Goal: Information Seeking & Learning: Learn about a topic

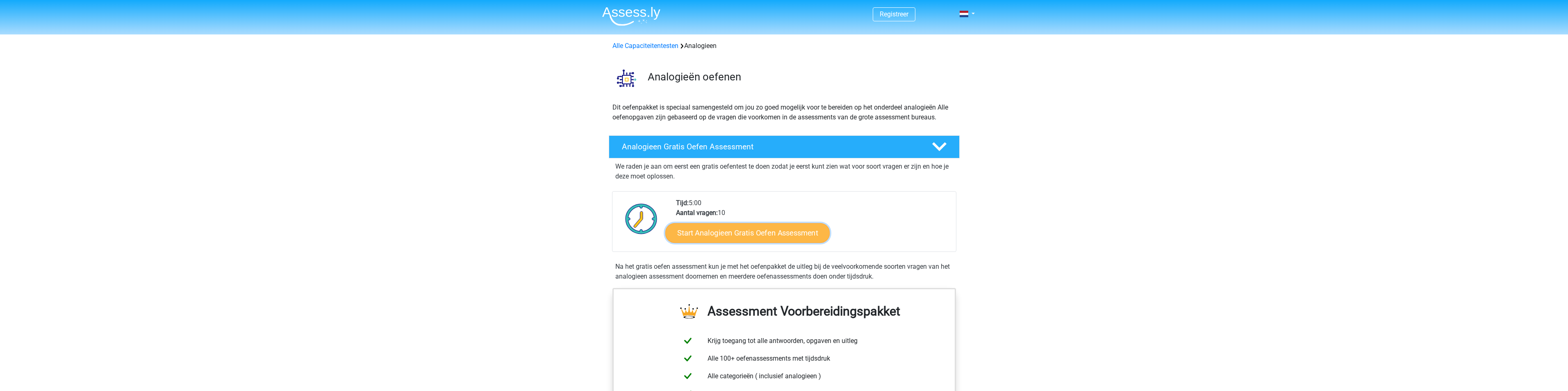
click at [741, 233] on link "Start Analogieen Gratis Oefen Assessment" at bounding box center [747, 233] width 164 height 19
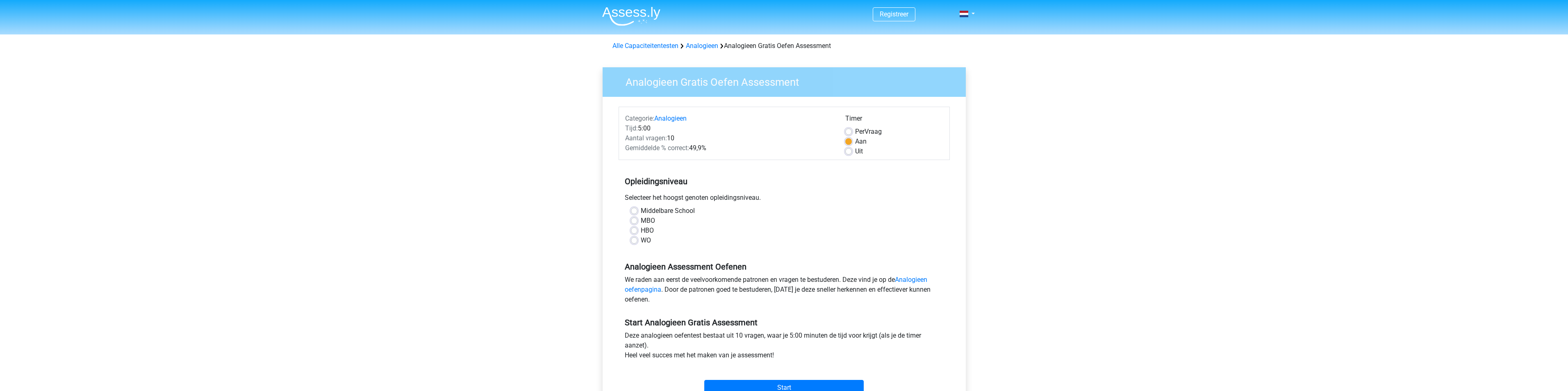
click at [637, 231] on div "HBO" at bounding box center [784, 230] width 307 height 10
click at [641, 230] on label "HBO" at bounding box center [648, 230] width 13 height 10
click at [637, 230] on input "HBO" at bounding box center [634, 229] width 7 height 8
radio input "true"
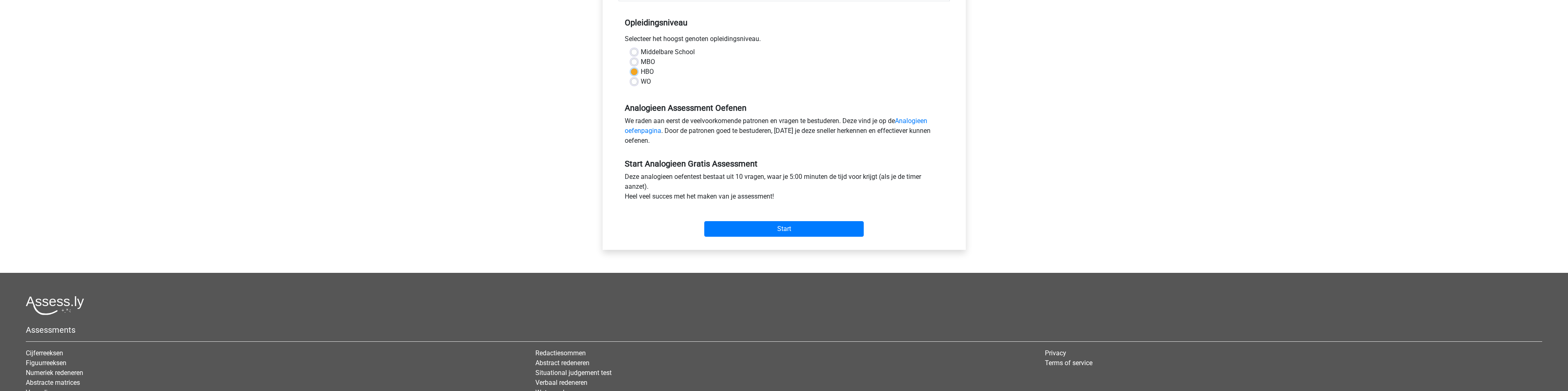
scroll to position [246, 0]
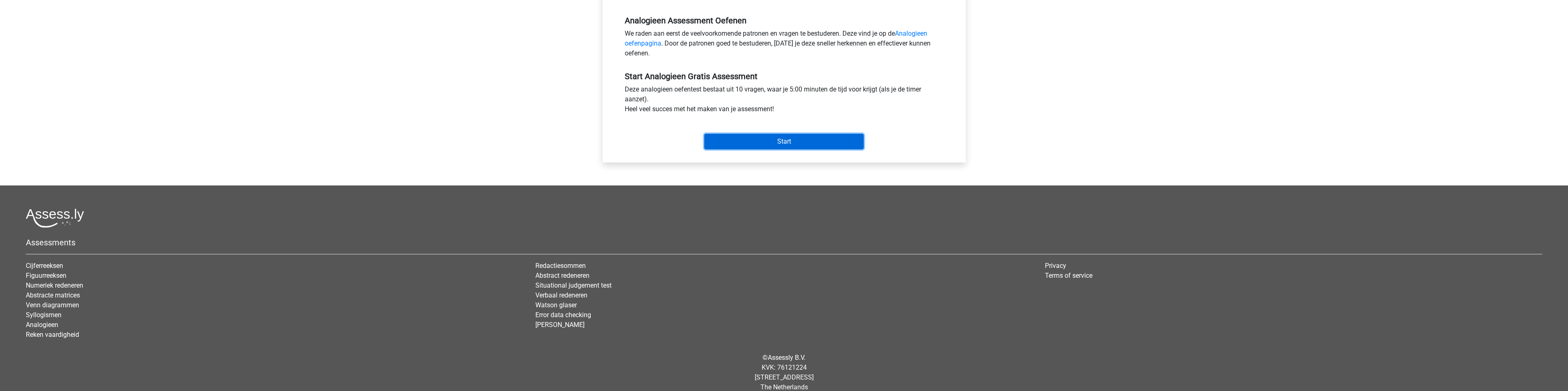
click at [763, 136] on input "Start" at bounding box center [784, 142] width 159 height 16
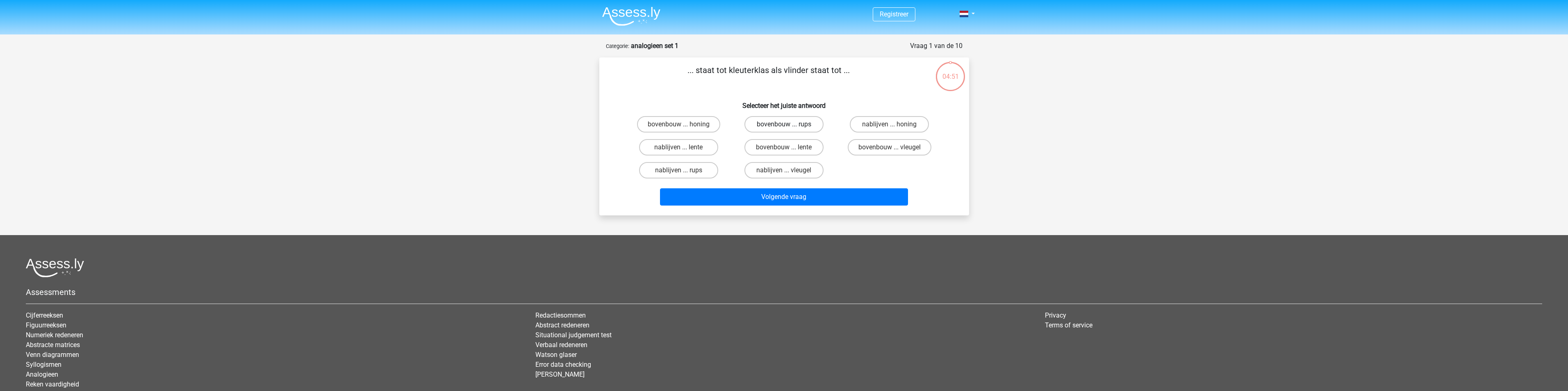
click at [782, 122] on label "bovenbouw ... rups" at bounding box center [784, 124] width 79 height 16
click at [784, 124] on input "bovenbouw ... rups" at bounding box center [786, 127] width 5 height 5
radio input "true"
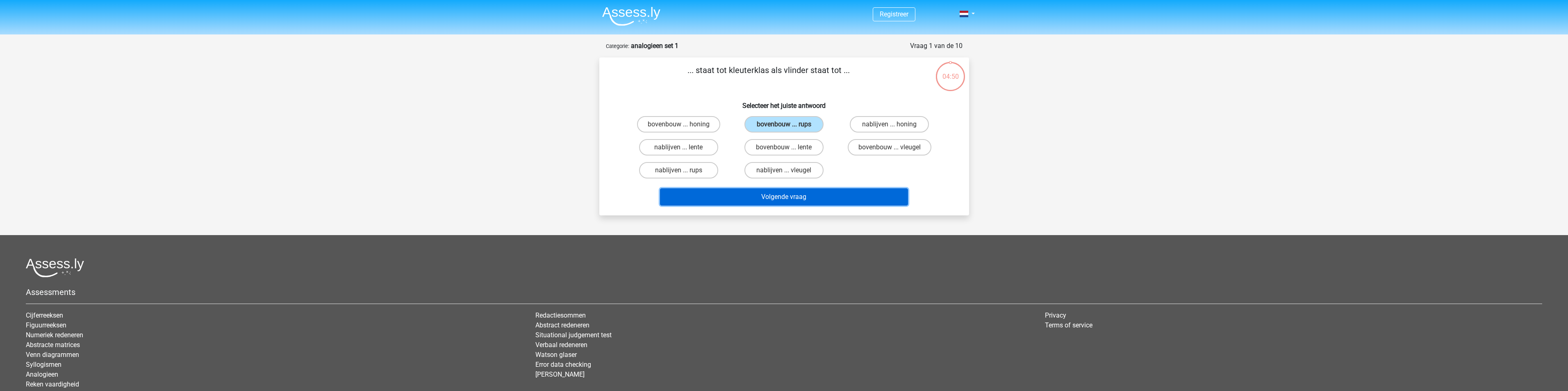
click at [783, 189] on button "Volgende vraag" at bounding box center [783, 197] width 248 height 17
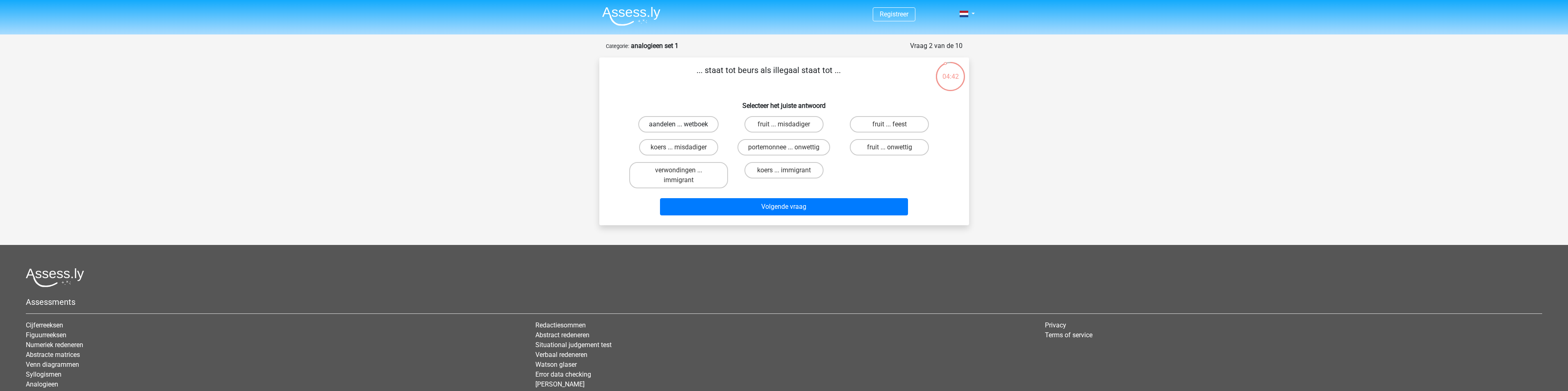
click at [692, 125] on label "aandelen ... wetboek" at bounding box center [679, 124] width 80 height 16
click at [684, 125] on input "aandelen ... wetboek" at bounding box center [681, 127] width 5 height 5
radio input "true"
click at [692, 125] on label "aandelen ... wetboek" at bounding box center [679, 124] width 80 height 16
click at [684, 125] on input "aandelen ... wetboek" at bounding box center [681, 127] width 5 height 5
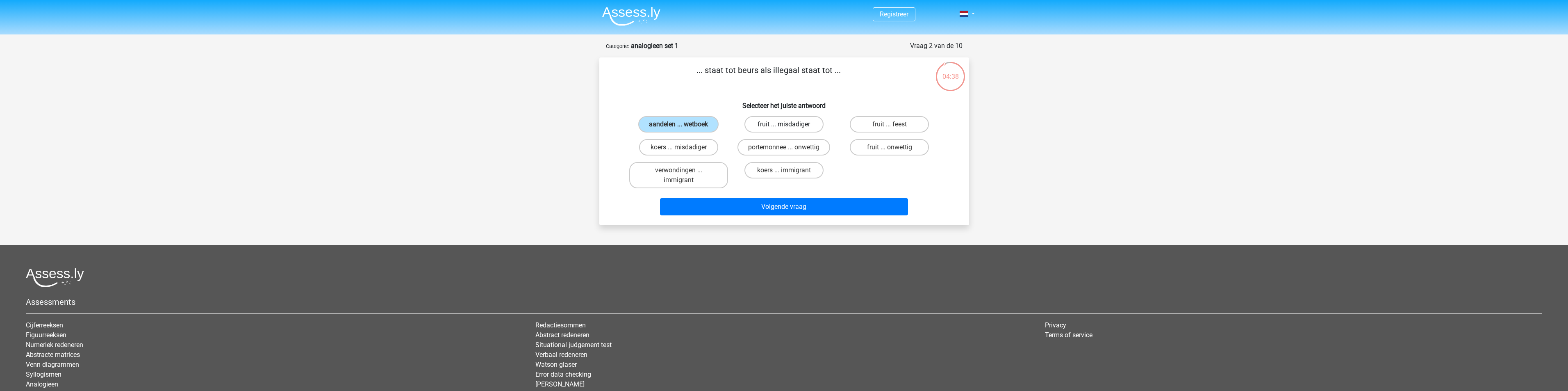
click at [766, 125] on label "fruit ... misdadiger" at bounding box center [784, 124] width 79 height 16
click at [784, 125] on input "fruit ... misdadiger" at bounding box center [786, 127] width 5 height 5
radio input "true"
click at [700, 124] on label "aandelen ... wetboek" at bounding box center [679, 124] width 80 height 16
click at [684, 124] on input "aandelen ... wetboek" at bounding box center [681, 127] width 5 height 5
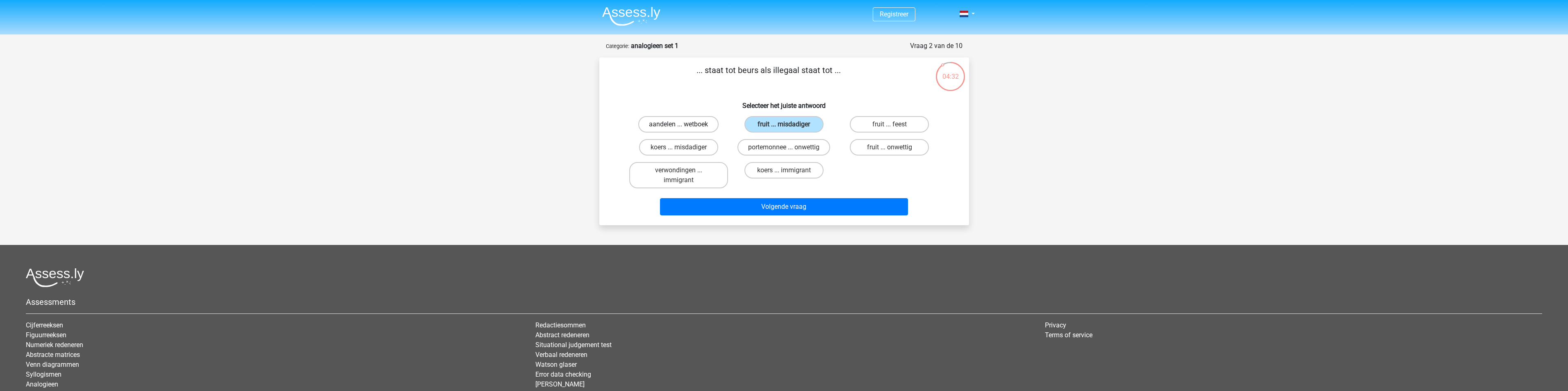
radio input "true"
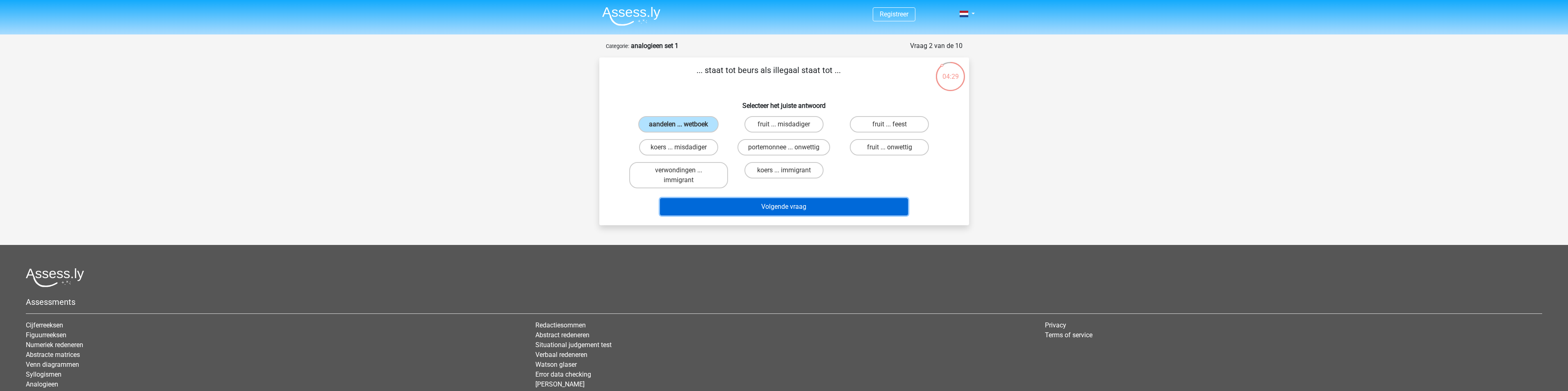
click at [765, 206] on button "Volgende vraag" at bounding box center [783, 206] width 248 height 17
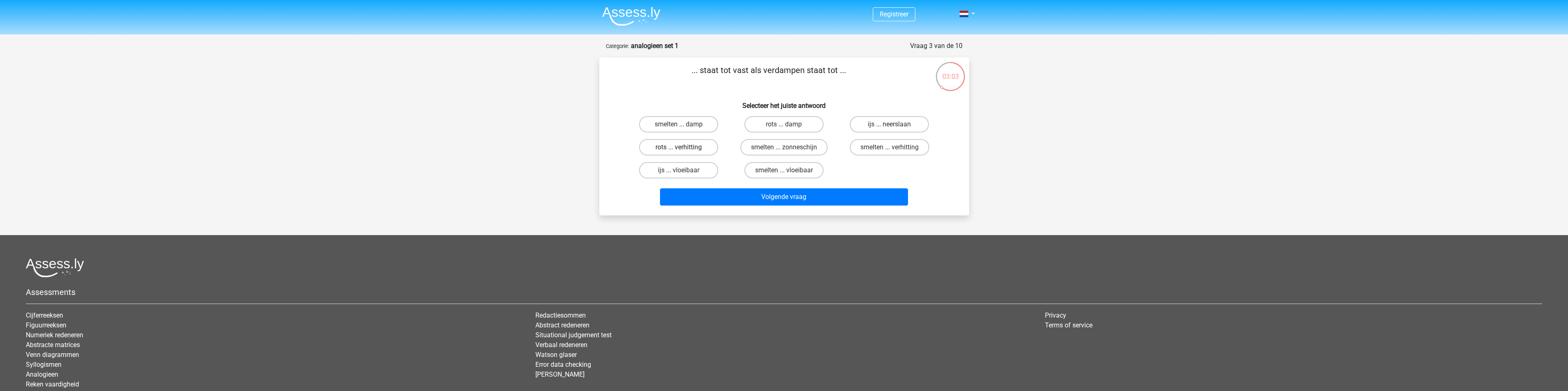
click at [705, 149] on label "rots ... verhitting" at bounding box center [679, 147] width 79 height 16
click at [684, 149] on input "rots ... verhitting" at bounding box center [681, 150] width 5 height 5
radio input "true"
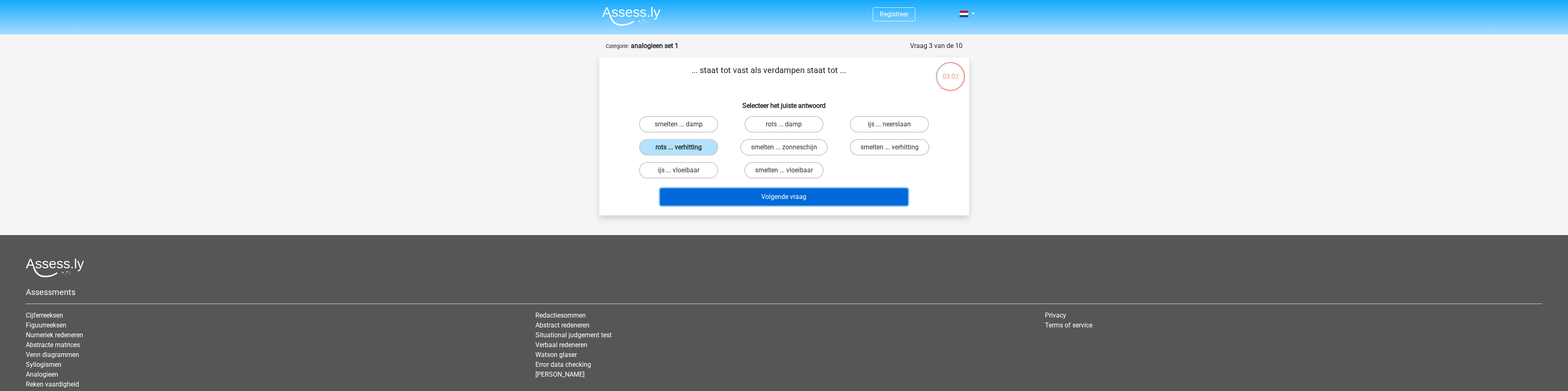
click at [747, 192] on button "Volgende vraag" at bounding box center [783, 197] width 248 height 17
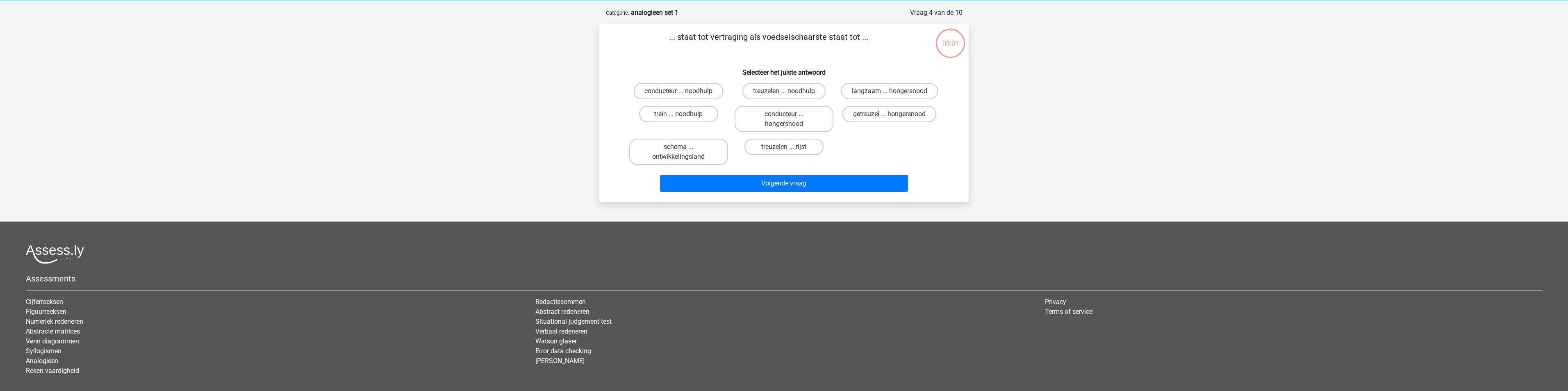
scroll to position [41, 0]
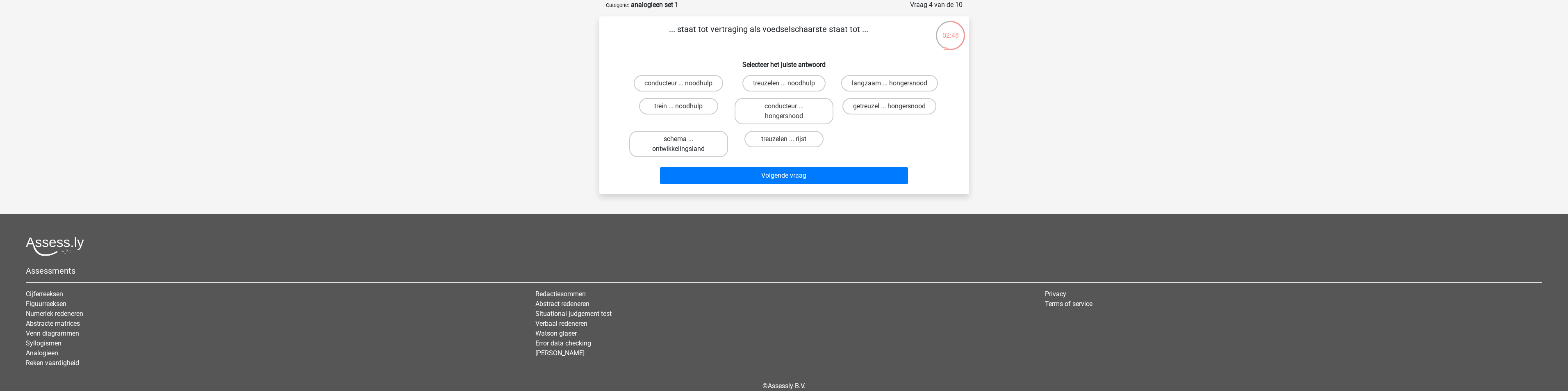
click at [684, 139] on label "schema ... ontwikkelingsland" at bounding box center [679, 144] width 99 height 26
click at [684, 139] on input "schema ... ontwikkelingsland" at bounding box center [681, 141] width 5 height 5
radio input "true"
click at [783, 85] on label "treuzelen ... noodhulp" at bounding box center [784, 83] width 83 height 16
click at [784, 85] on input "treuzelen ... noodhulp" at bounding box center [786, 86] width 5 height 5
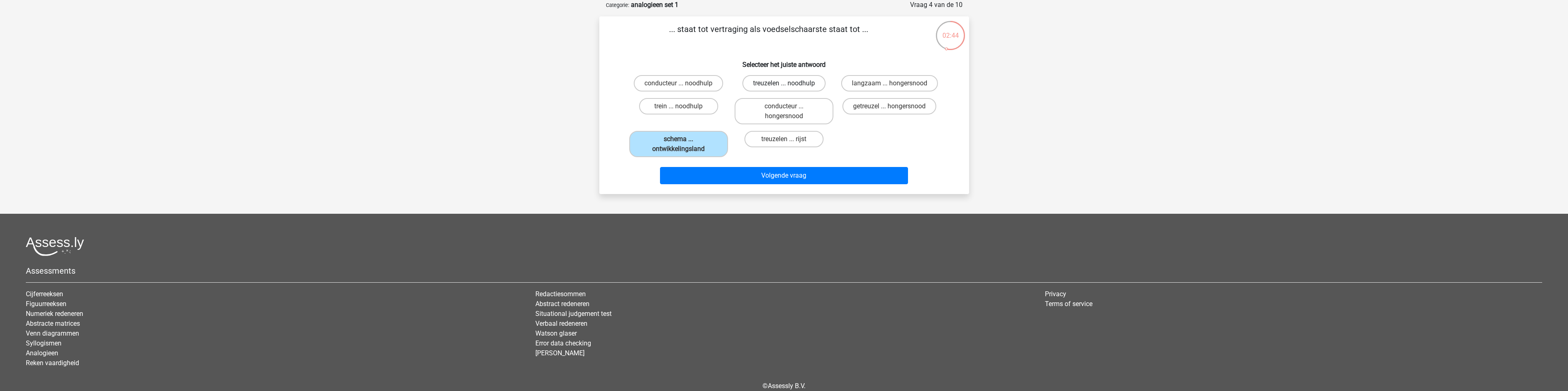
radio input "true"
click at [867, 106] on label "getreuzel ... hongersnood" at bounding box center [889, 106] width 94 height 16
click at [889, 106] on input "getreuzel ... hongersnood" at bounding box center [892, 108] width 5 height 5
radio input "true"
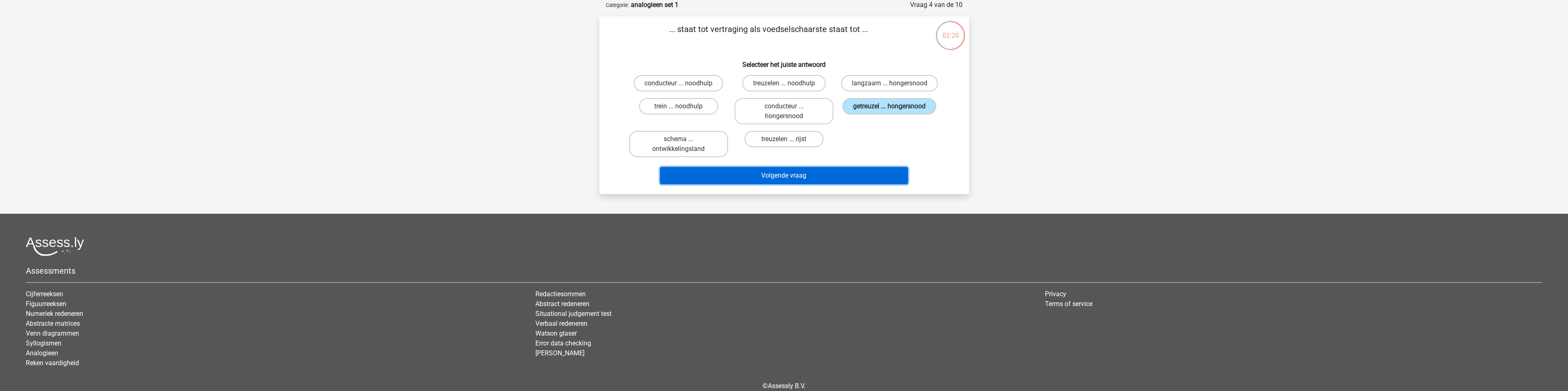
click at [813, 178] on button "Volgende vraag" at bounding box center [783, 175] width 248 height 17
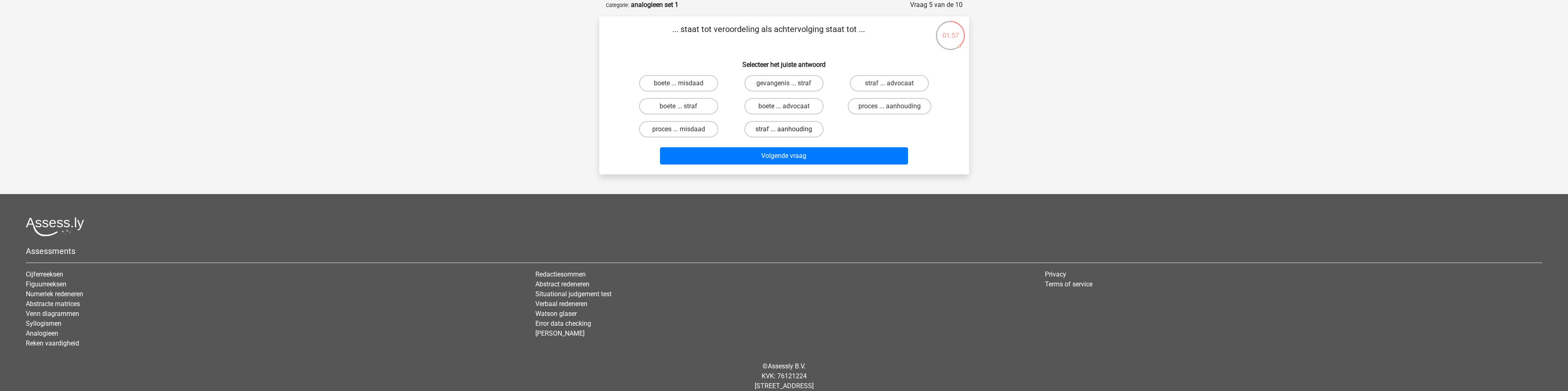
click at [794, 132] on label "straf ... aanhouding" at bounding box center [784, 129] width 79 height 16
click at [789, 132] on input "straf ... aanhouding" at bounding box center [786, 132] width 5 height 5
radio input "true"
click at [794, 152] on button "Volgende vraag" at bounding box center [783, 156] width 248 height 17
click at [782, 107] on label "duif ... wijsheid" at bounding box center [784, 106] width 79 height 16
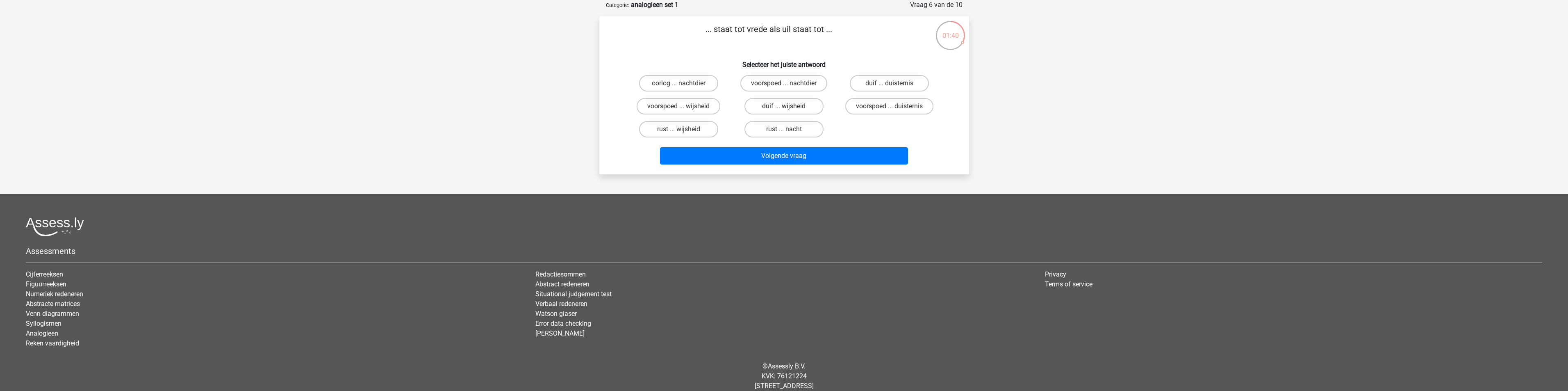
click at [784, 107] on input "duif ... wijsheid" at bounding box center [786, 108] width 5 height 5
radio input "true"
click at [794, 155] on button "Volgende vraag" at bounding box center [783, 156] width 248 height 17
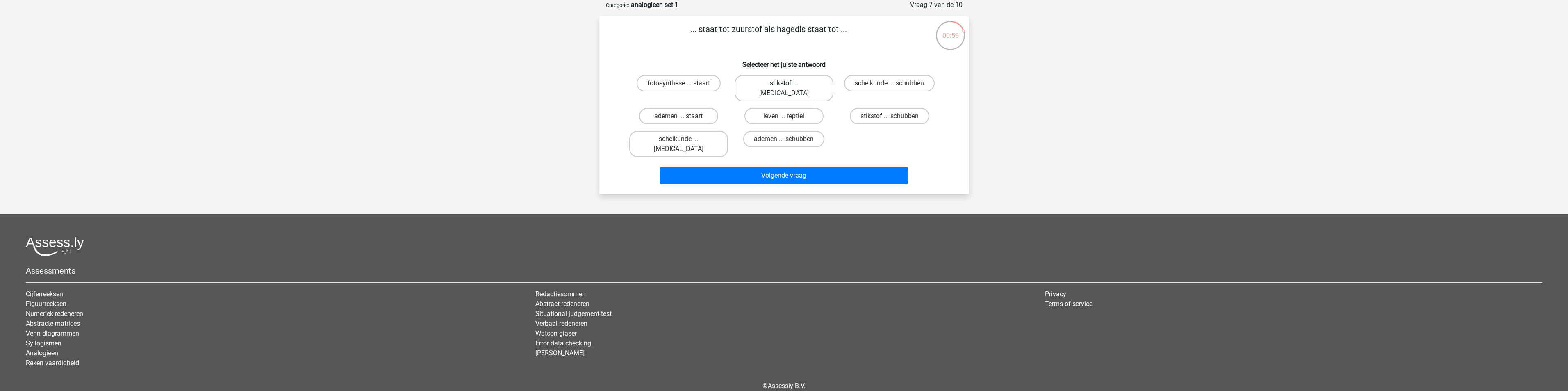
click at [807, 82] on label "stikstof ... krokodil" at bounding box center [784, 88] width 99 height 26
click at [789, 83] on input "stikstof ... krokodil" at bounding box center [786, 86] width 5 height 5
radio input "true"
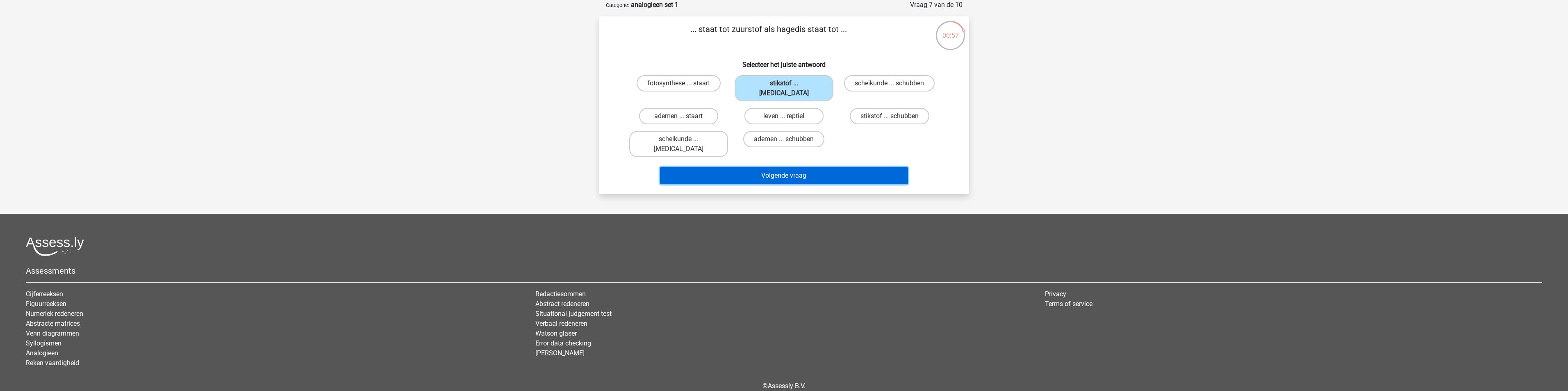
click at [825, 167] on button "Volgende vraag" at bounding box center [783, 175] width 248 height 17
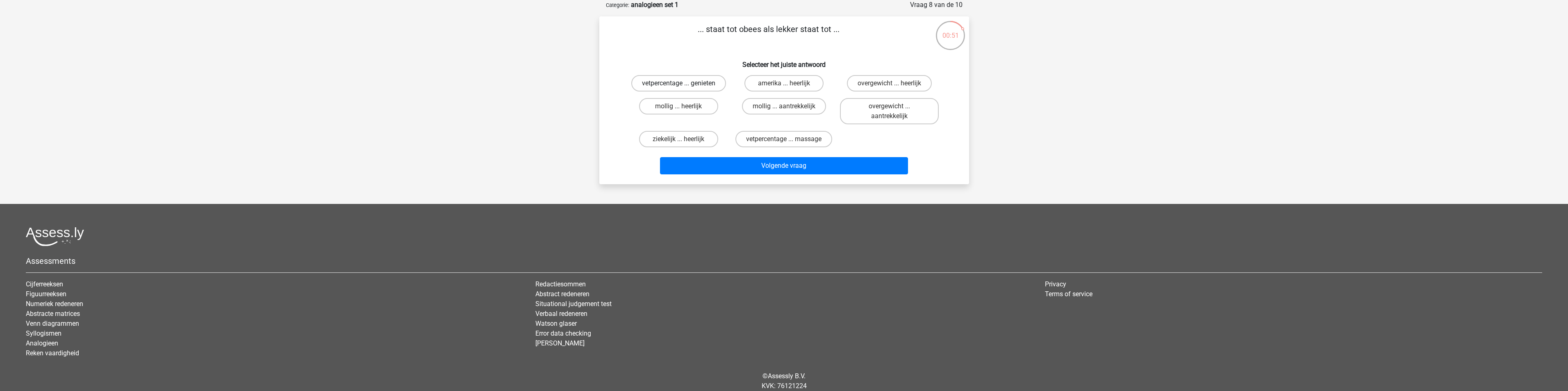
click at [700, 82] on label "vetpercentage ... genieten" at bounding box center [679, 83] width 95 height 16
click at [684, 83] on input "vetpercentage ... genieten" at bounding box center [681, 86] width 5 height 5
radio input "true"
click at [698, 105] on label "mollig ... heerlijk" at bounding box center [679, 106] width 79 height 16
click at [684, 106] on input "mollig ... heerlijk" at bounding box center [681, 108] width 5 height 5
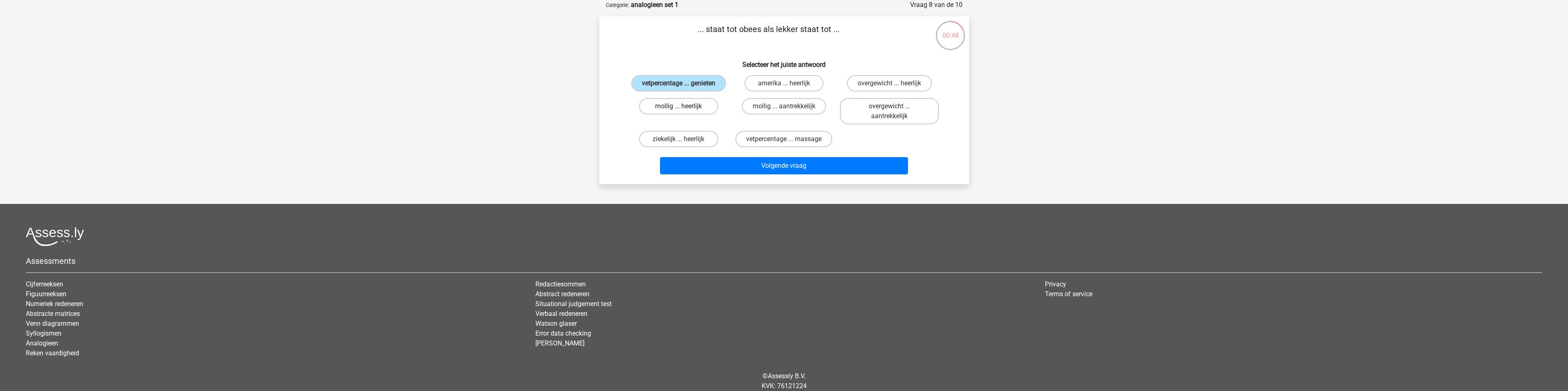
radio input "true"
click at [697, 79] on label "vetpercentage ... genieten" at bounding box center [679, 83] width 95 height 16
click at [684, 83] on input "vetpercentage ... genieten" at bounding box center [681, 86] width 5 height 5
radio input "true"
click at [882, 78] on label "overgewicht ... heerlijk" at bounding box center [889, 83] width 85 height 16
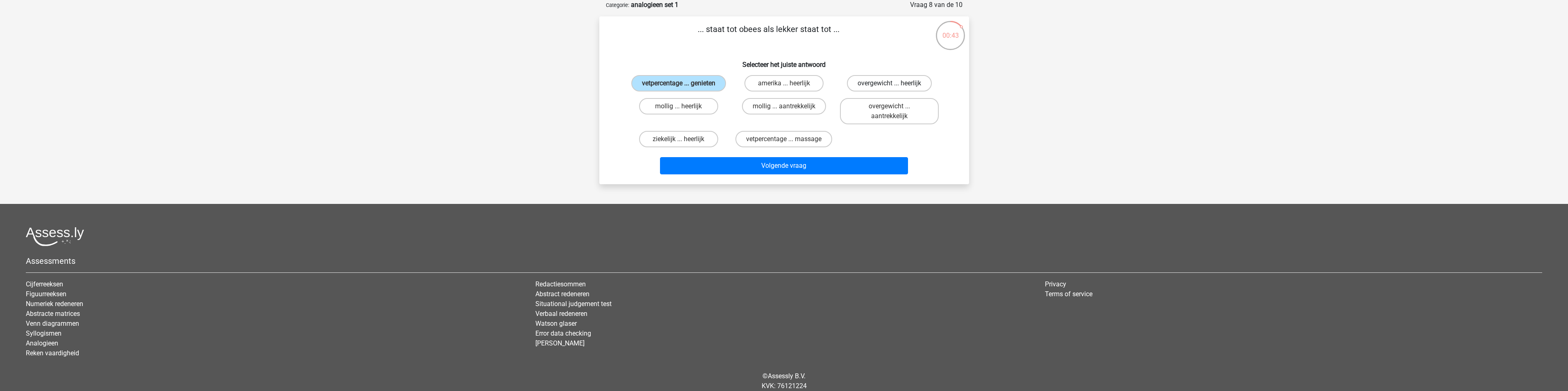
click at [889, 83] on input "overgewicht ... heerlijk" at bounding box center [892, 86] width 5 height 5
radio input "true"
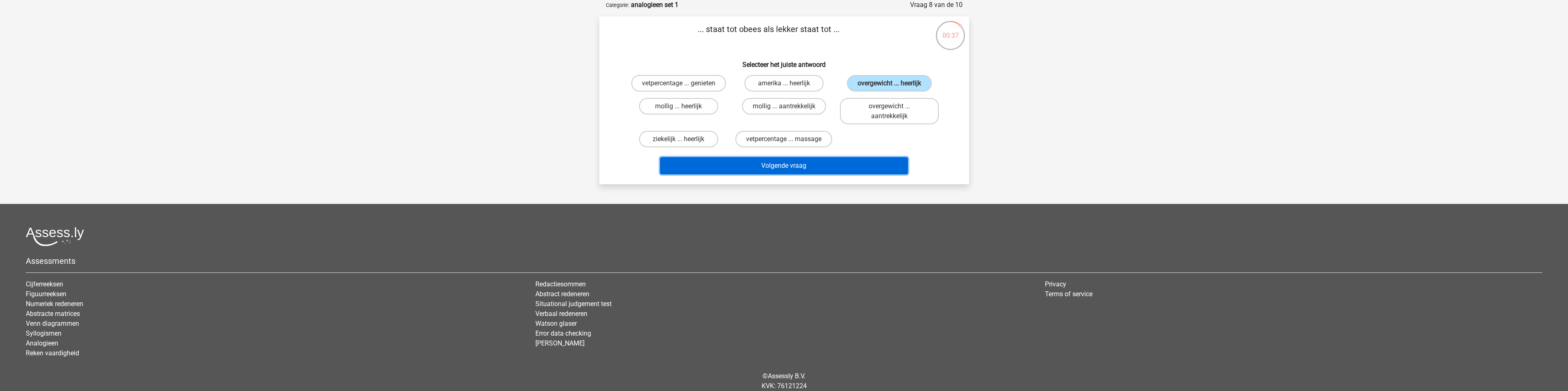
click at [861, 162] on button "Volgende vraag" at bounding box center [783, 166] width 248 height 17
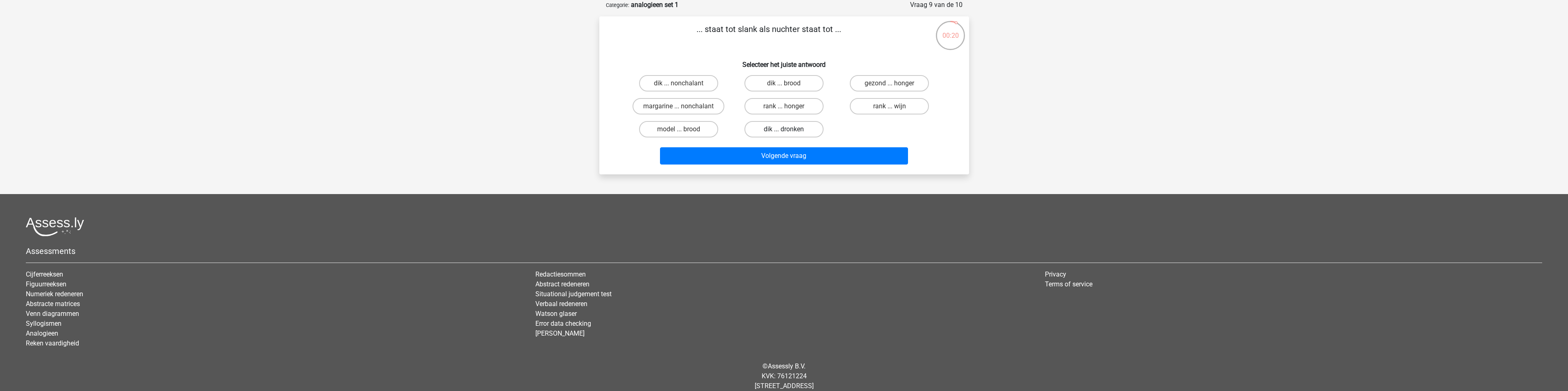
click at [775, 129] on label "dik ... dronken" at bounding box center [784, 129] width 79 height 16
click at [784, 129] on input "dik ... dronken" at bounding box center [786, 132] width 5 height 5
radio input "true"
click at [774, 157] on button "Volgende vraag" at bounding box center [783, 156] width 248 height 17
click at [688, 108] on label "pixel ... wiel" at bounding box center [679, 106] width 79 height 16
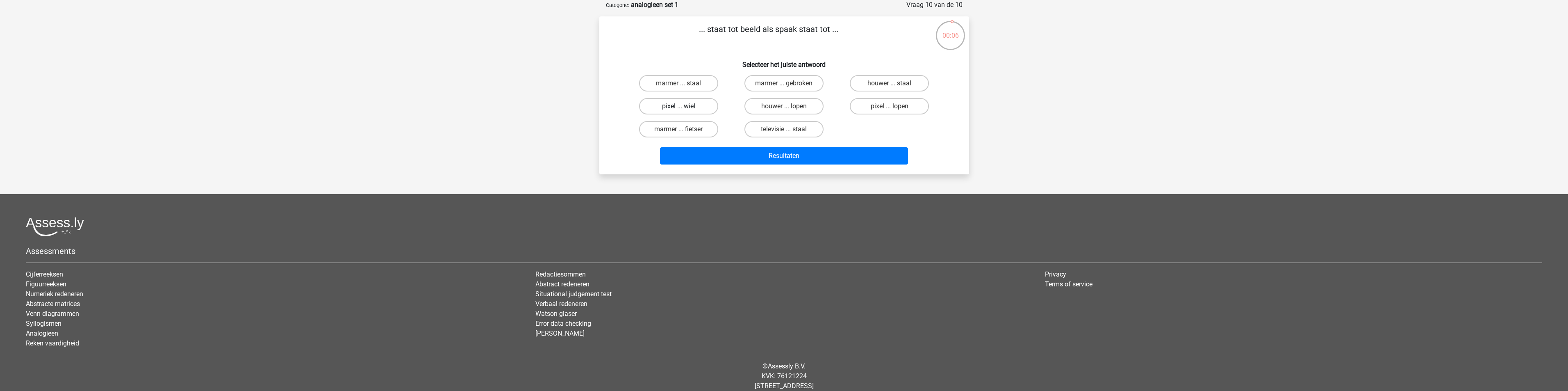
click at [684, 108] on input "pixel ... wiel" at bounding box center [681, 108] width 5 height 5
radio input "true"
click at [719, 158] on button "Resultaten" at bounding box center [783, 156] width 248 height 17
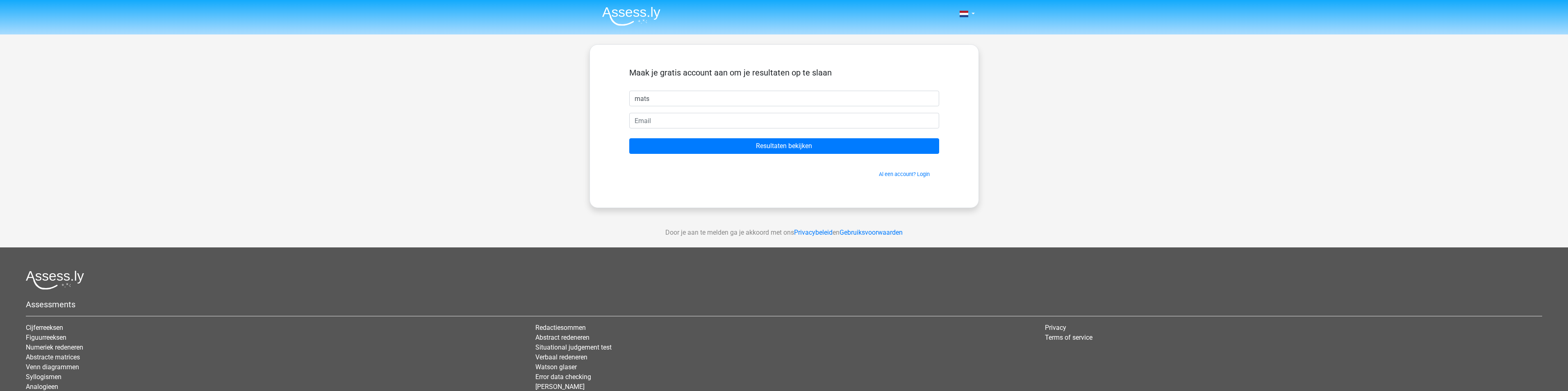
type input "mats"
type input "[EMAIL_ADDRESS][DOMAIN_NAME]"
click at [629, 138] on input "Resultaten bekijken" at bounding box center [784, 146] width 310 height 16
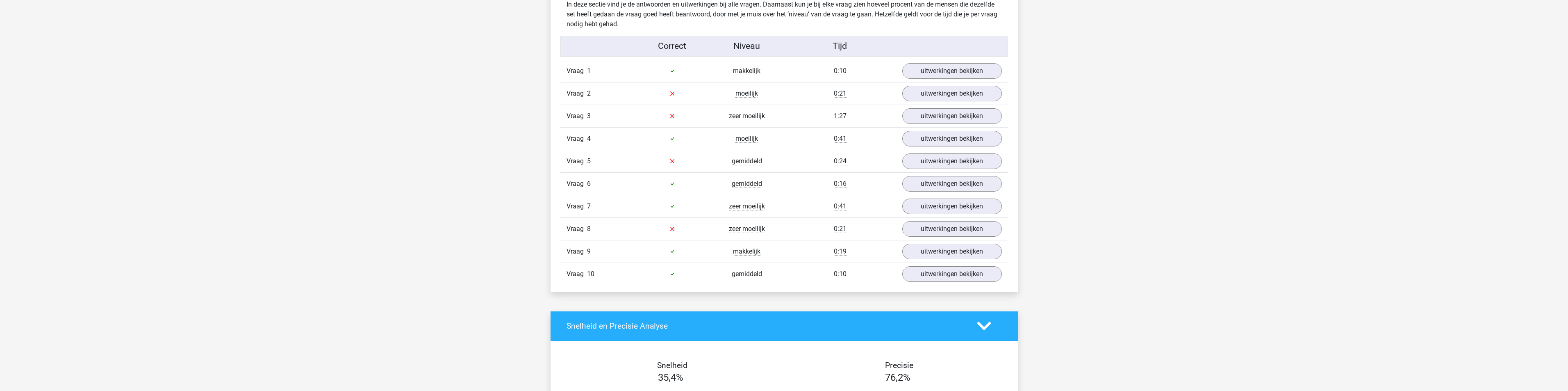
scroll to position [657, 0]
click at [923, 96] on link "uitwerkingen bekijken" at bounding box center [951, 94] width 114 height 18
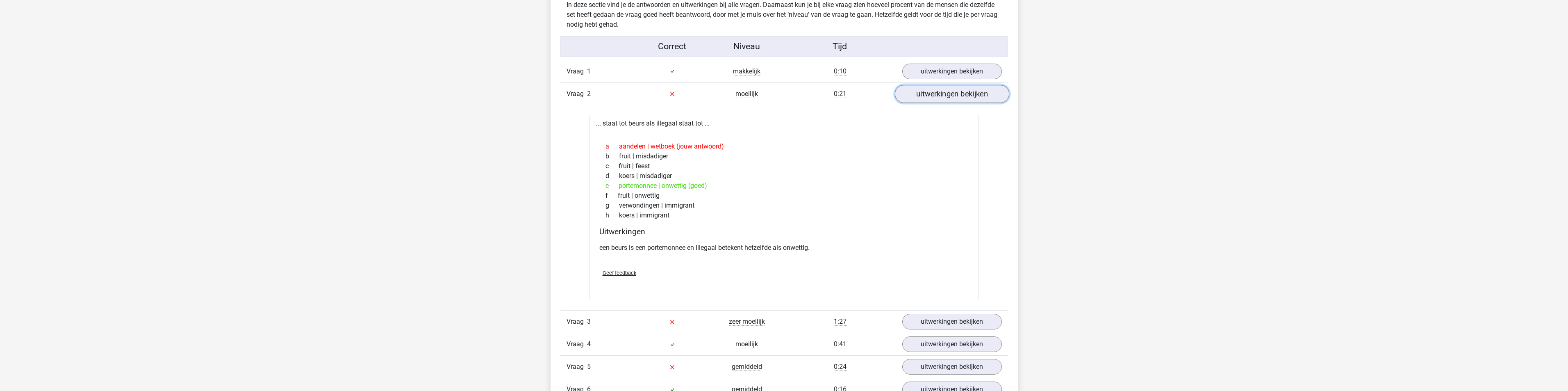
click at [919, 98] on link "uitwerkingen bekijken" at bounding box center [951, 94] width 114 height 18
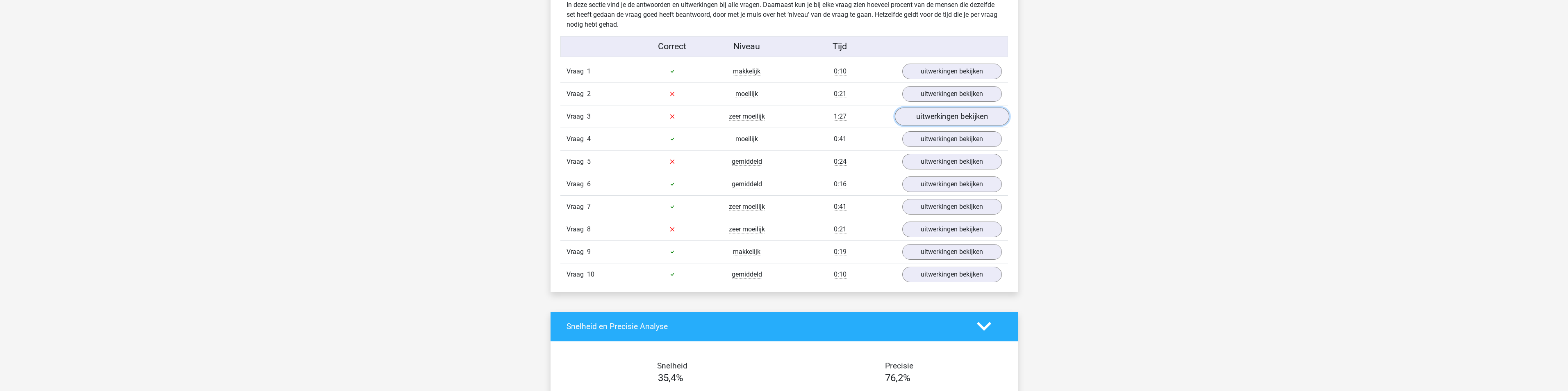
click at [924, 121] on link "uitwerkingen bekijken" at bounding box center [951, 116] width 114 height 18
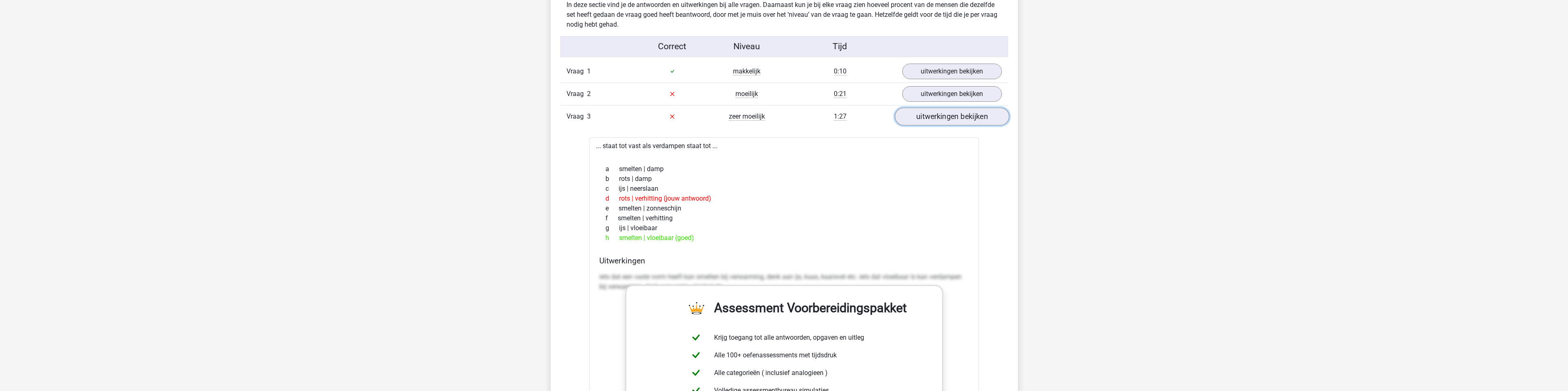
click at [924, 118] on link "uitwerkingen bekijken" at bounding box center [951, 116] width 114 height 18
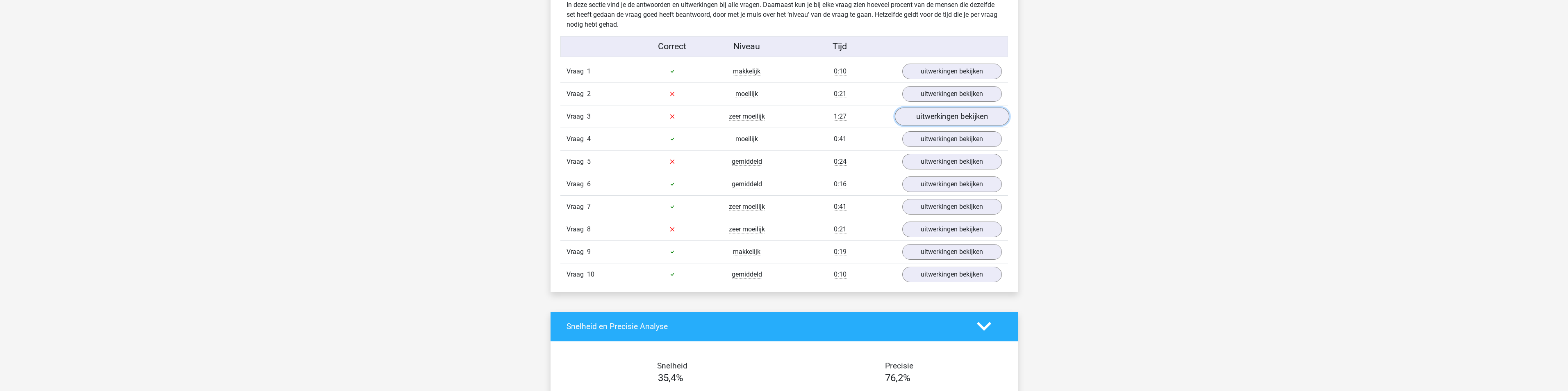
click at [924, 118] on link "uitwerkingen bekijken" at bounding box center [951, 116] width 114 height 18
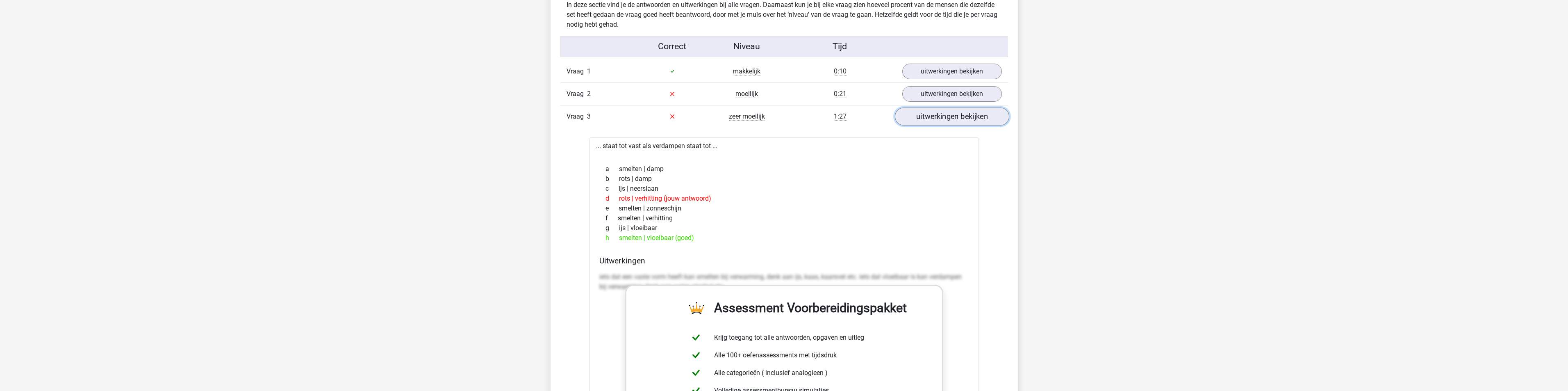
click at [920, 116] on link "uitwerkingen bekijken" at bounding box center [951, 116] width 114 height 18
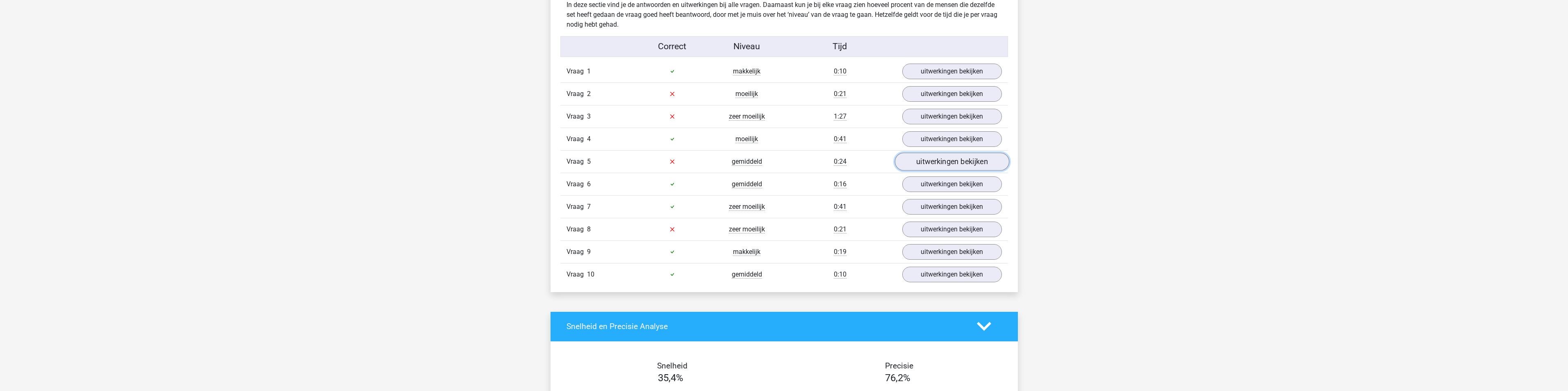
click at [923, 160] on link "uitwerkingen bekijken" at bounding box center [951, 162] width 114 height 18
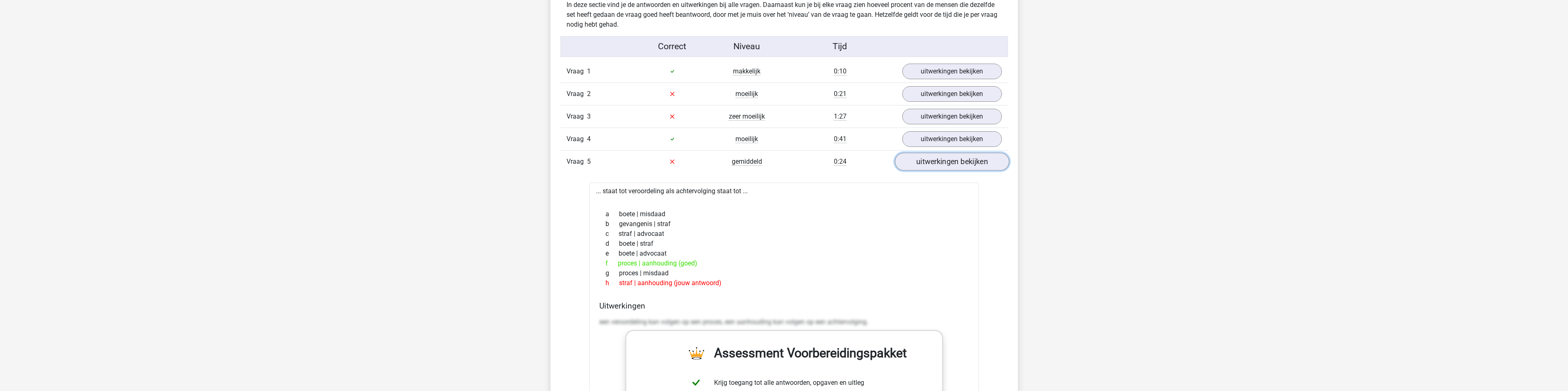
click at [920, 163] on link "uitwerkingen bekijken" at bounding box center [951, 162] width 114 height 18
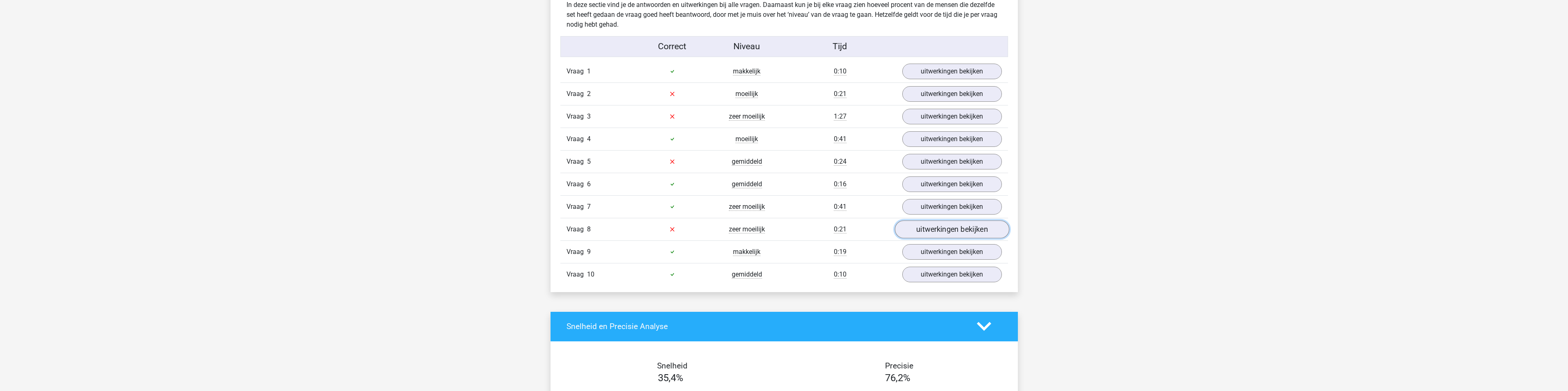
click at [948, 222] on link "uitwerkingen bekijken" at bounding box center [951, 230] width 114 height 18
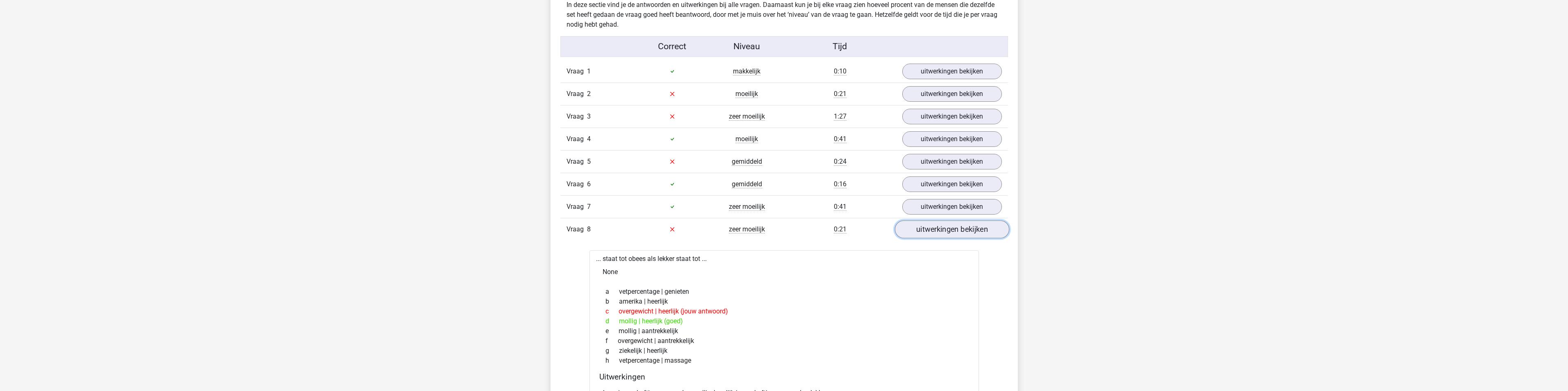
click at [948, 222] on link "uitwerkingen bekijken" at bounding box center [951, 230] width 114 height 18
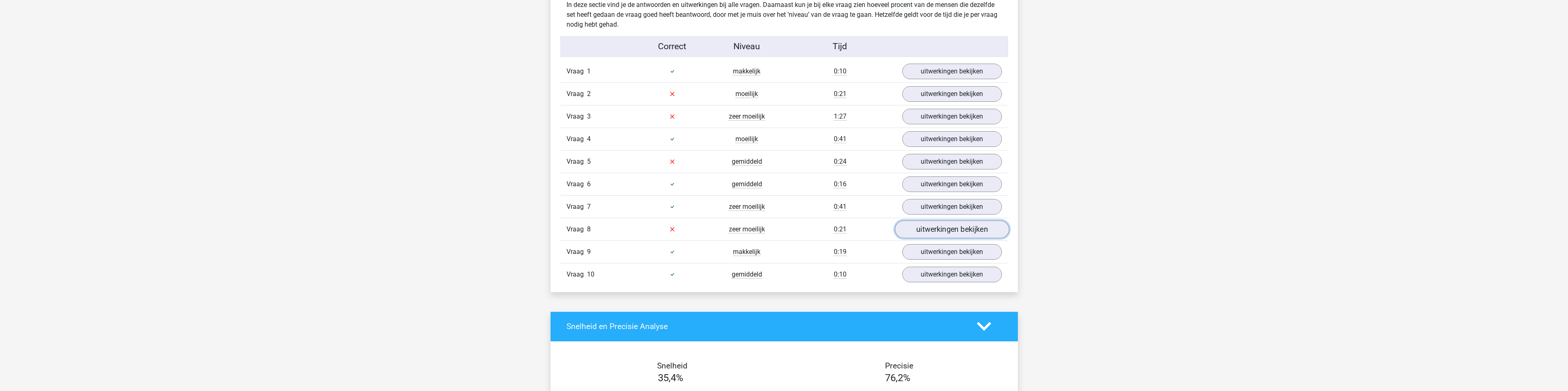
click at [948, 222] on link "uitwerkingen bekijken" at bounding box center [951, 230] width 114 height 18
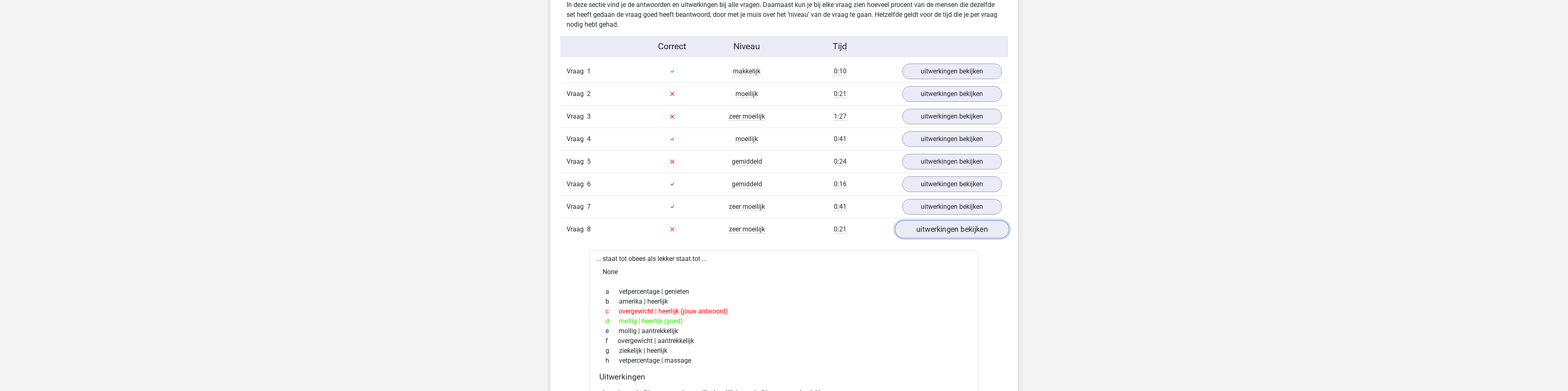
click at [948, 222] on link "uitwerkingen bekijken" at bounding box center [951, 230] width 114 height 18
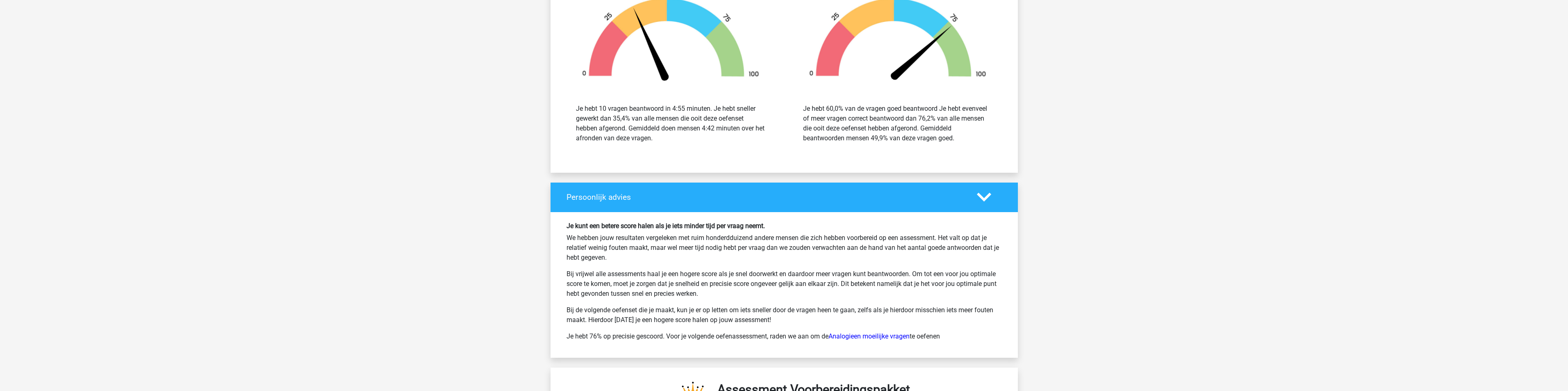
scroll to position [984, 0]
